Goal: Navigation & Orientation: Find specific page/section

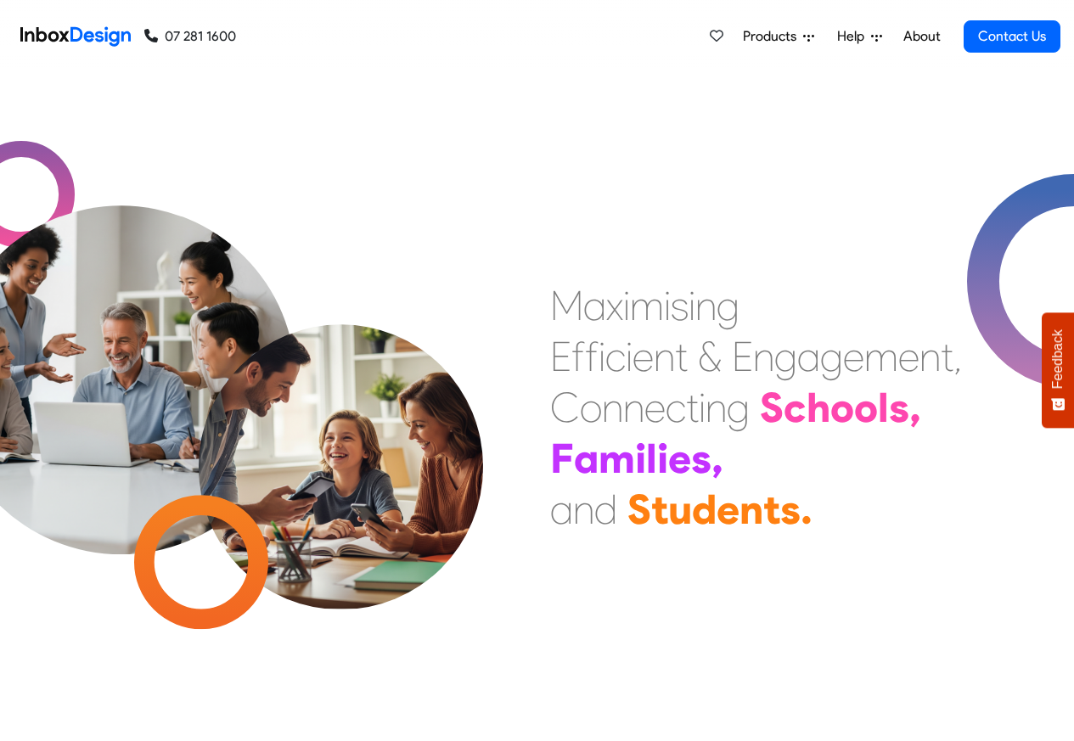
click at [920, 37] on link "About" at bounding box center [921, 37] width 47 height 34
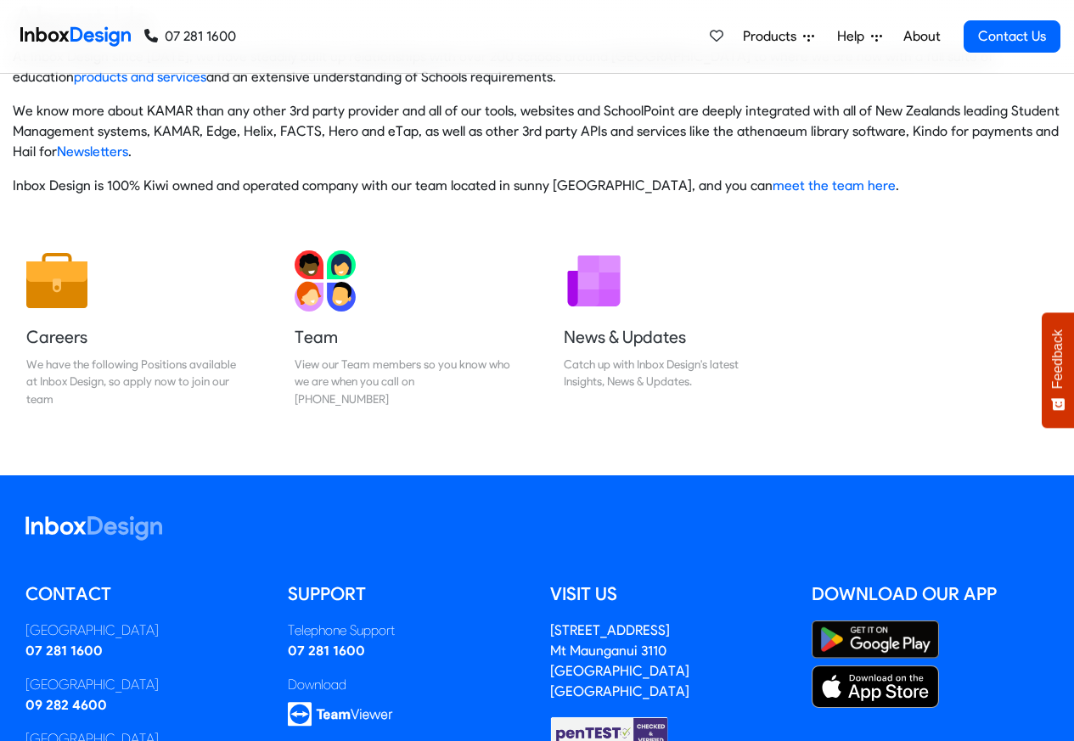
scroll to position [282, 0]
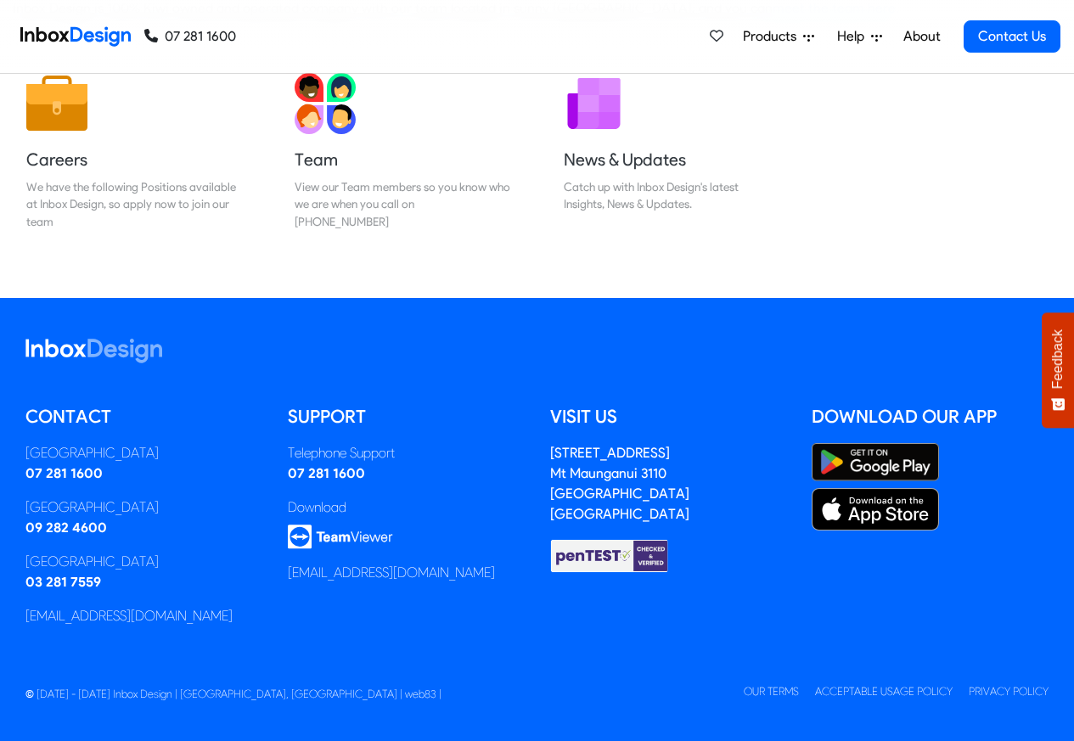
click at [89, 34] on img at bounding box center [75, 37] width 110 height 34
